Goal: Browse casually: Explore the website without a specific task or goal

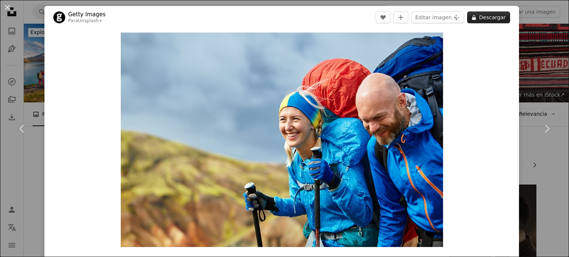
scroll to position [67, 0]
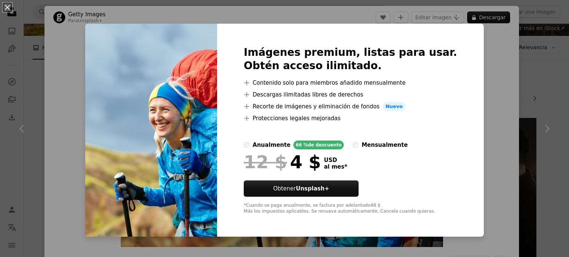
click at [475, 98] on div "An X shape Imágenes premium, listas para usar. Obtén acceso ilimitado. A plus s…" at bounding box center [284, 128] width 569 height 257
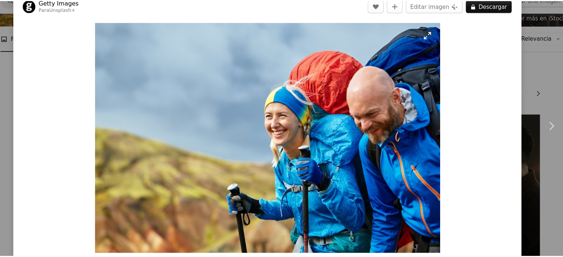
scroll to position [67, 0]
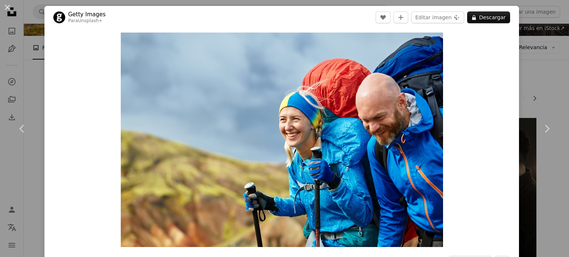
click at [538, 91] on div "An X shape Chevron left Chevron right Getty Images Para Unsplash+ A heart A plu…" at bounding box center [284, 128] width 569 height 257
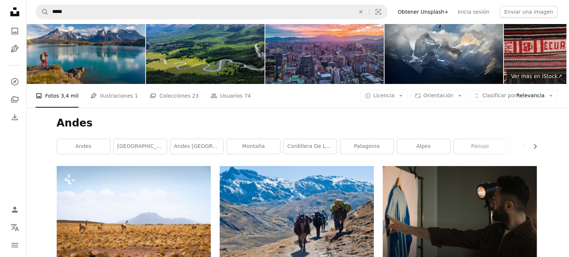
scroll to position [19, 0]
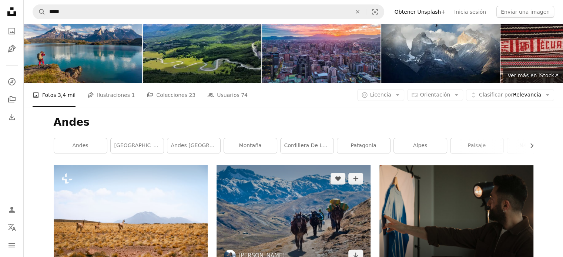
click at [288, 214] on img at bounding box center [294, 218] width 154 height 104
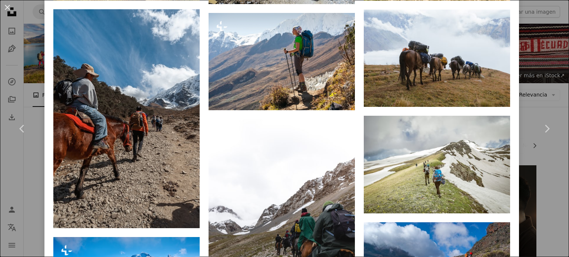
scroll to position [836, 0]
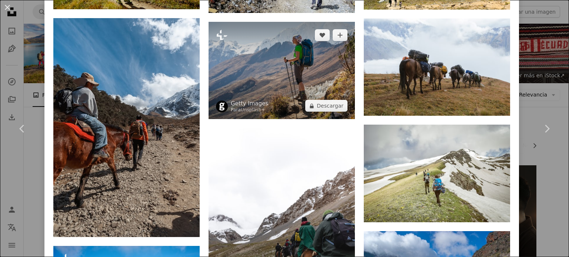
click at [287, 81] on img at bounding box center [282, 70] width 146 height 97
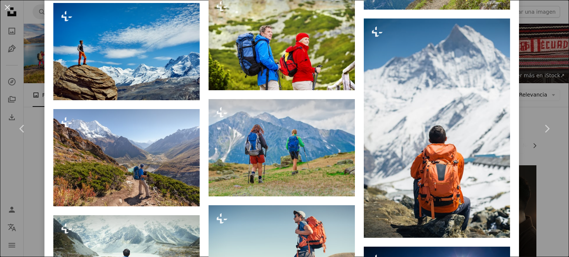
scroll to position [1272, 0]
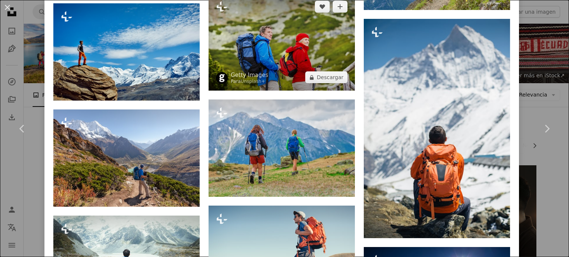
click at [282, 37] on img at bounding box center [282, 41] width 146 height 97
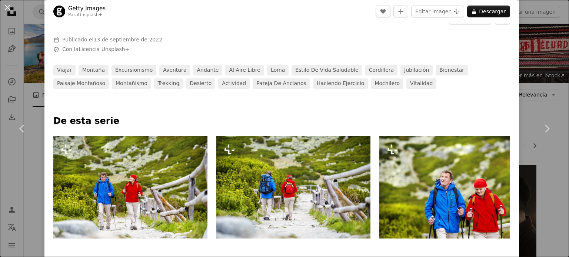
scroll to position [292, 0]
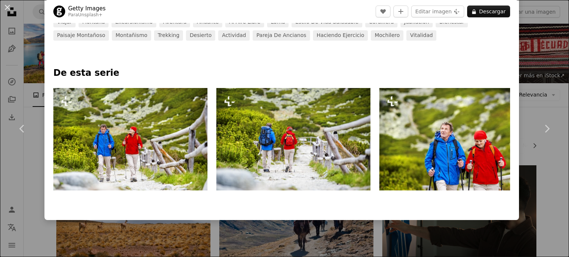
click at [418, 142] on img at bounding box center [456, 139] width 154 height 103
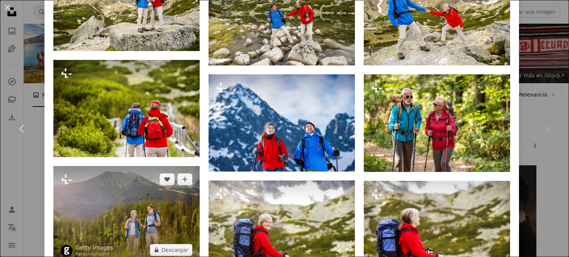
scroll to position [1423, 0]
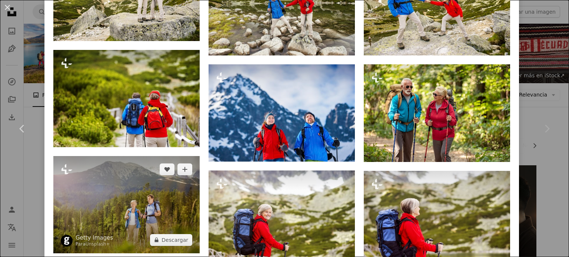
click at [151, 205] on img at bounding box center [126, 204] width 146 height 97
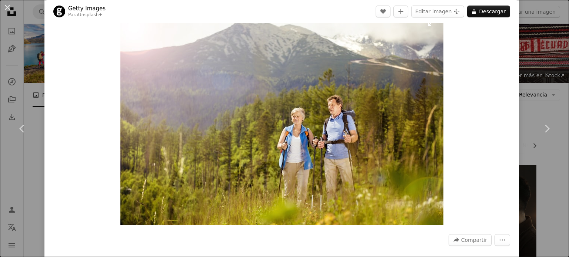
scroll to position [22, 0]
